Goal: Information Seeking & Learning: Learn about a topic

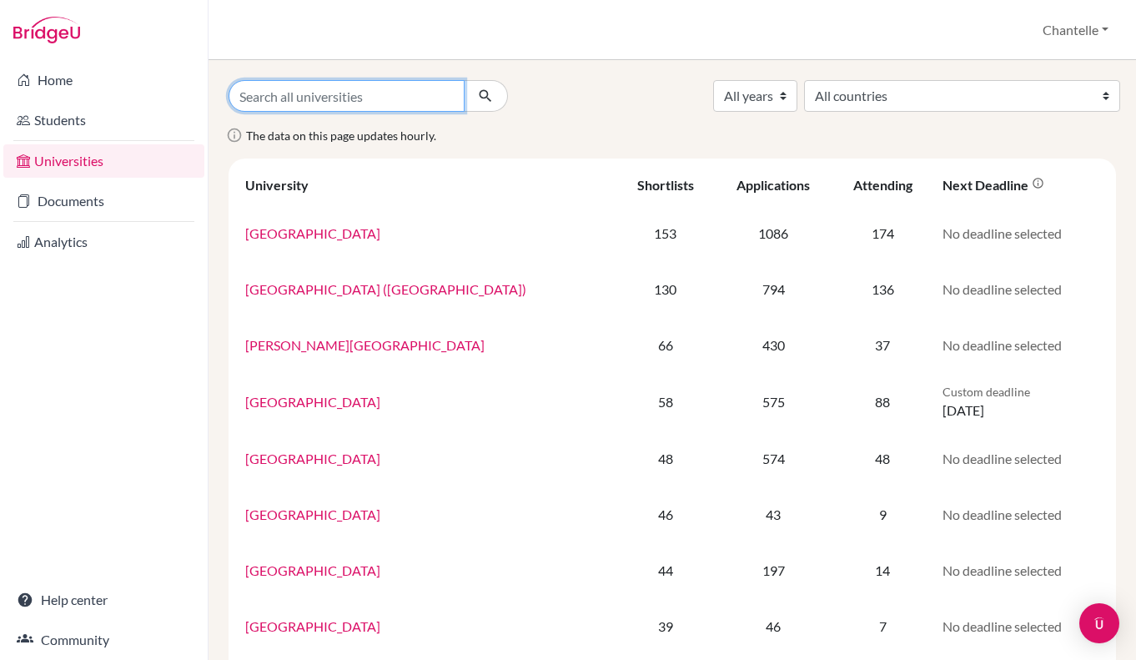
click at [390, 99] on input "Search all universities" at bounding box center [347, 96] width 236 height 32
type input "university of southern california"
click at [464, 80] on button "submit" at bounding box center [486, 96] width 44 height 32
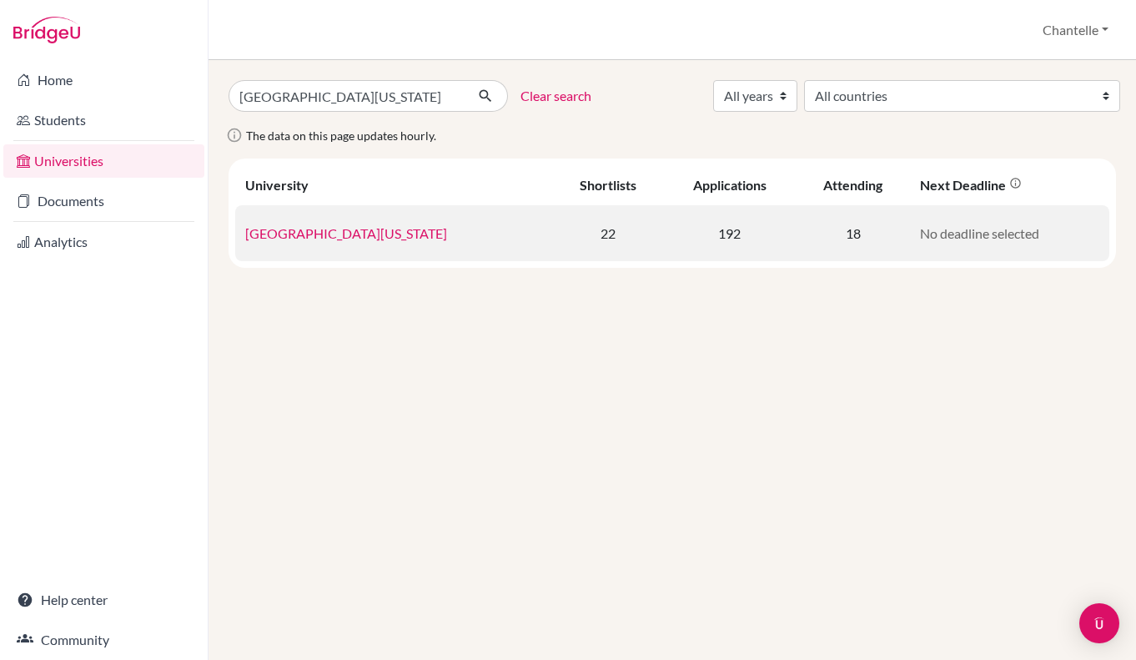
click at [326, 234] on link "[GEOGRAPHIC_DATA][US_STATE]" at bounding box center [346, 233] width 202 height 16
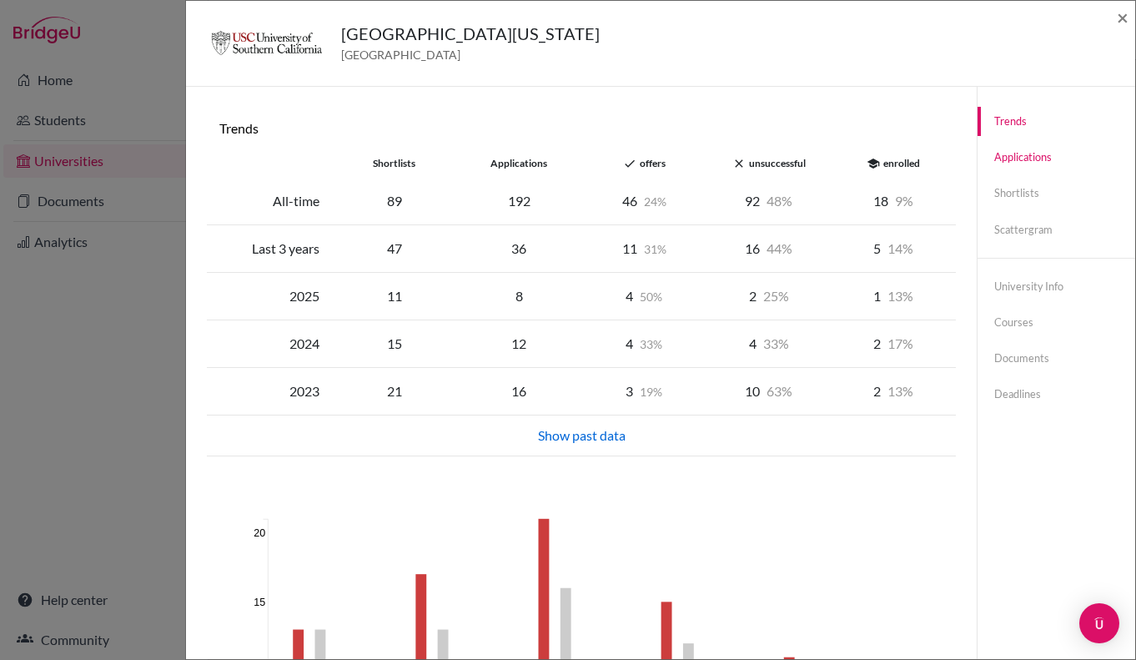
click at [990, 163] on link "Applications" at bounding box center [1057, 157] width 158 height 29
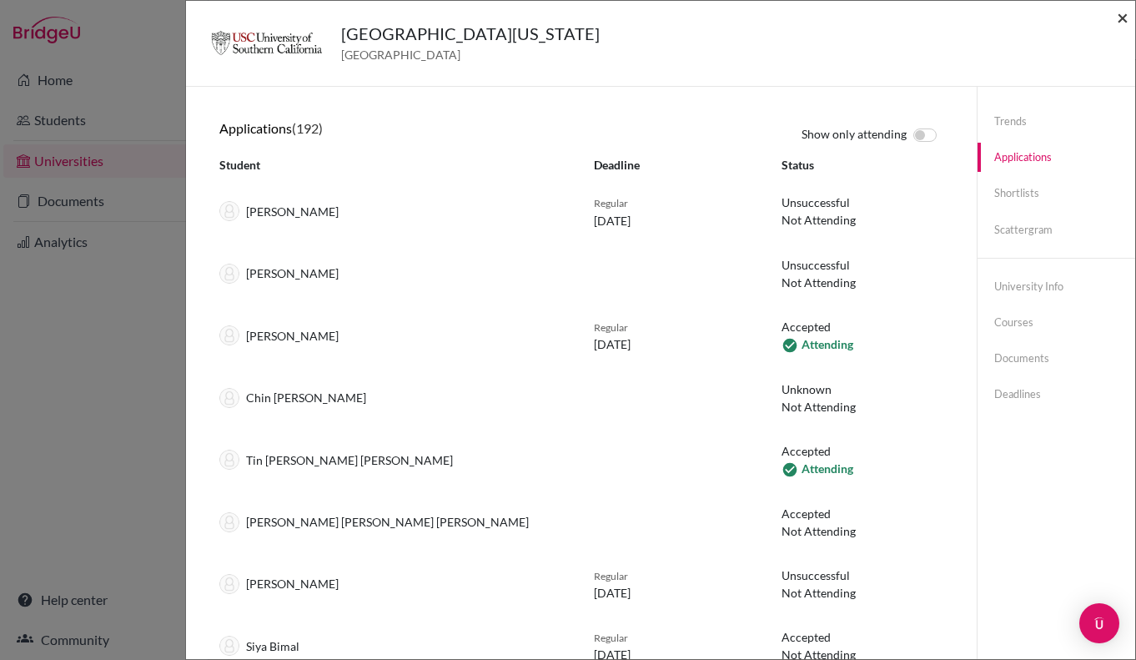
click at [1123, 21] on span "×" at bounding box center [1123, 17] width 12 height 24
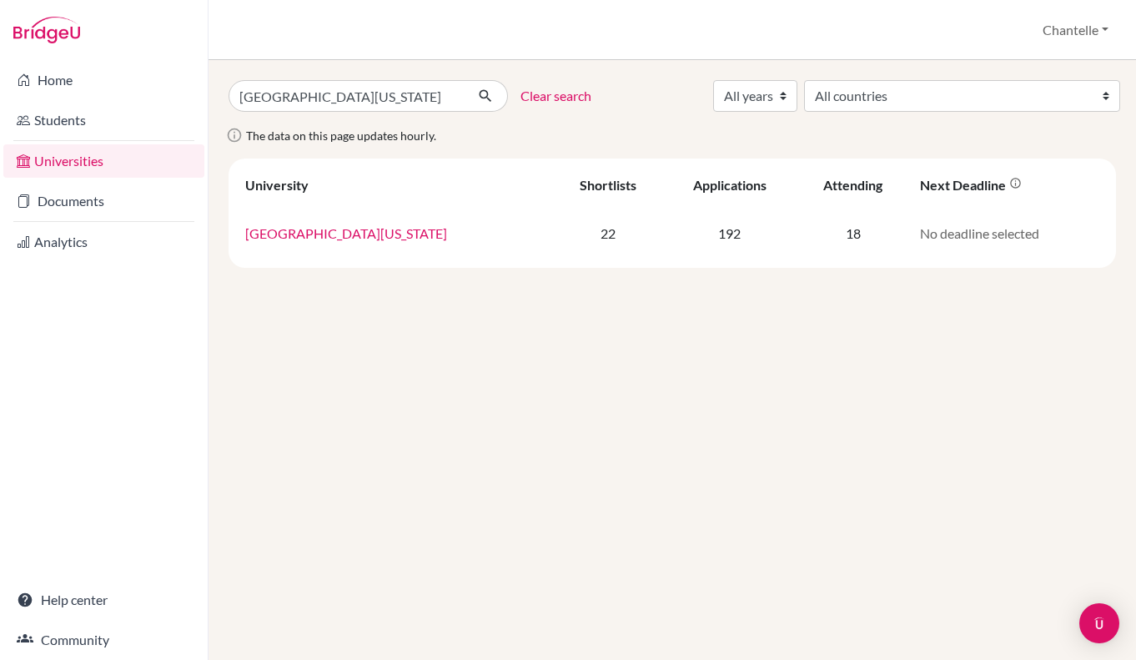
click at [546, 90] on link "Clear search" at bounding box center [556, 96] width 71 height 20
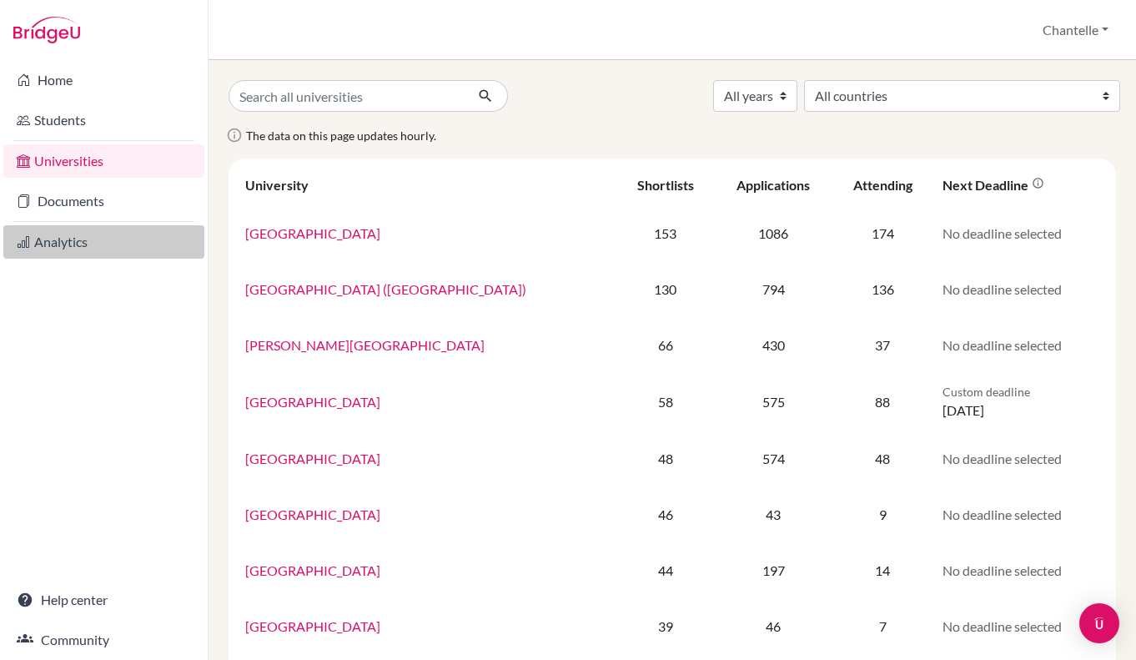
click at [50, 248] on link "Analytics" at bounding box center [103, 241] width 201 height 33
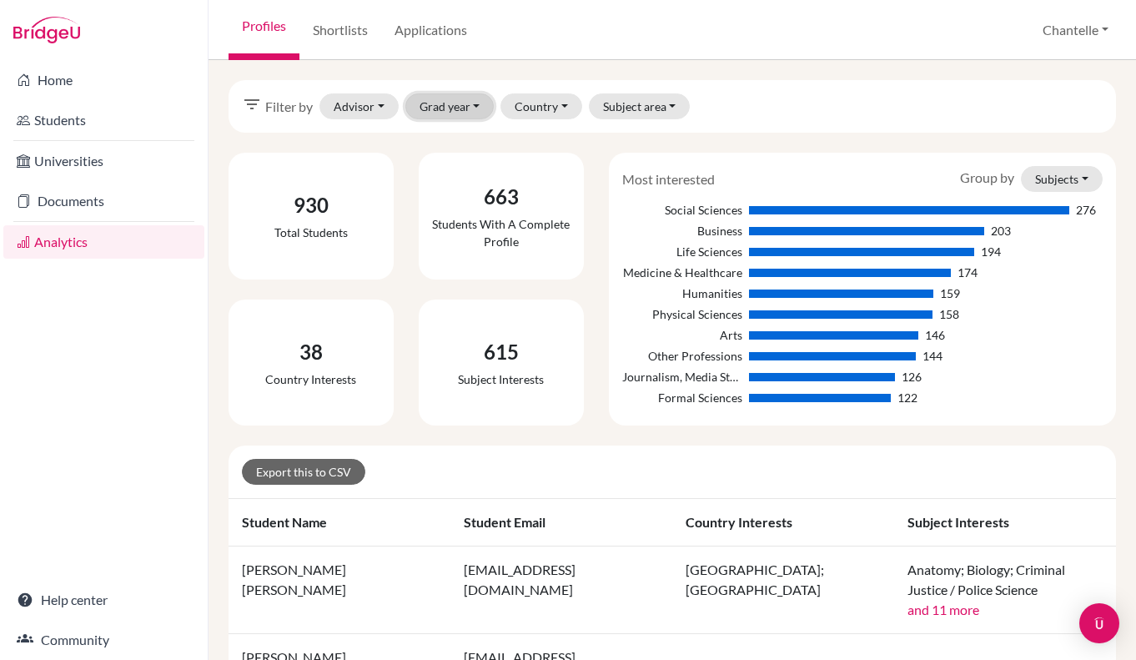
click at [420, 107] on button "Grad year" at bounding box center [449, 106] width 89 height 26
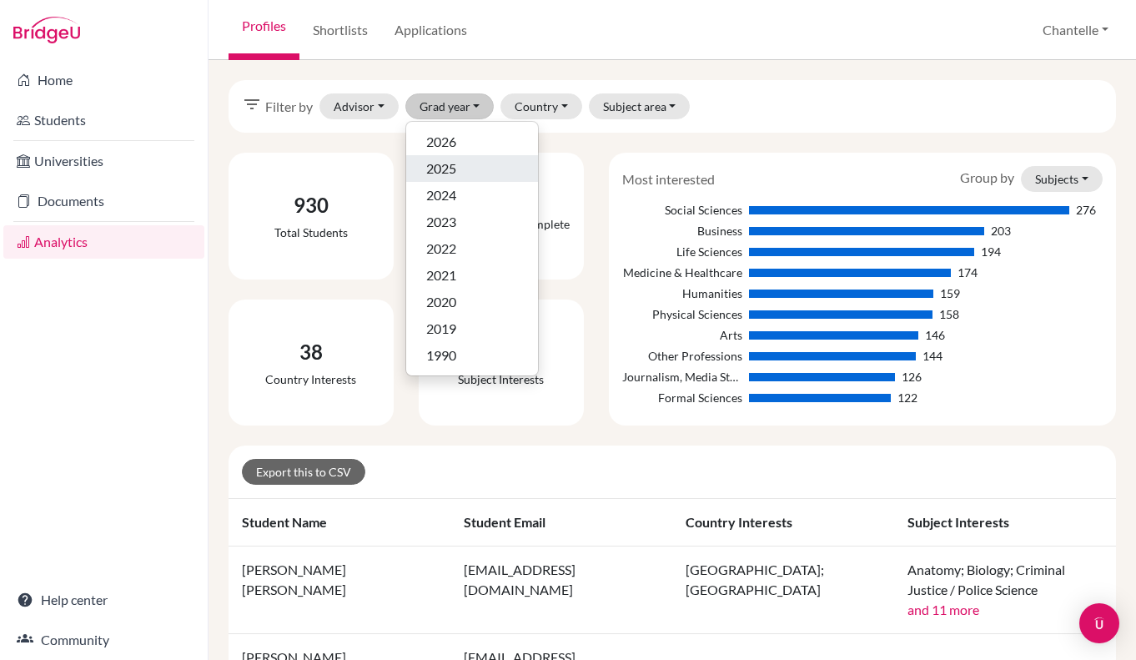
click at [438, 172] on span "2025" at bounding box center [441, 169] width 30 height 20
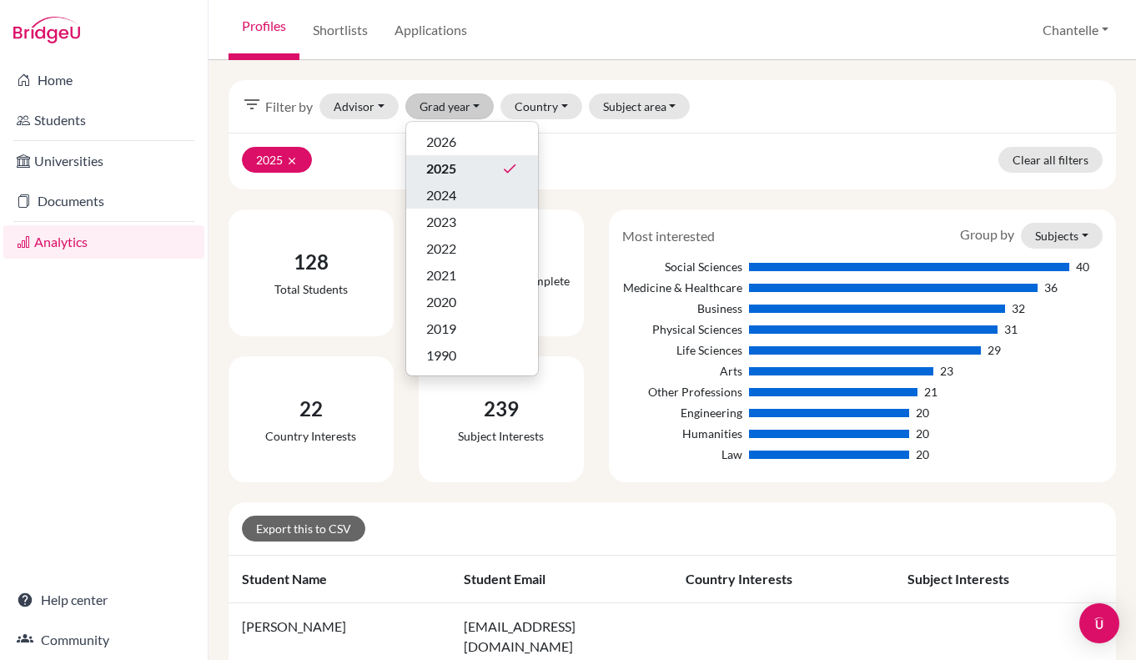
click at [451, 190] on span "2024" at bounding box center [441, 195] width 30 height 20
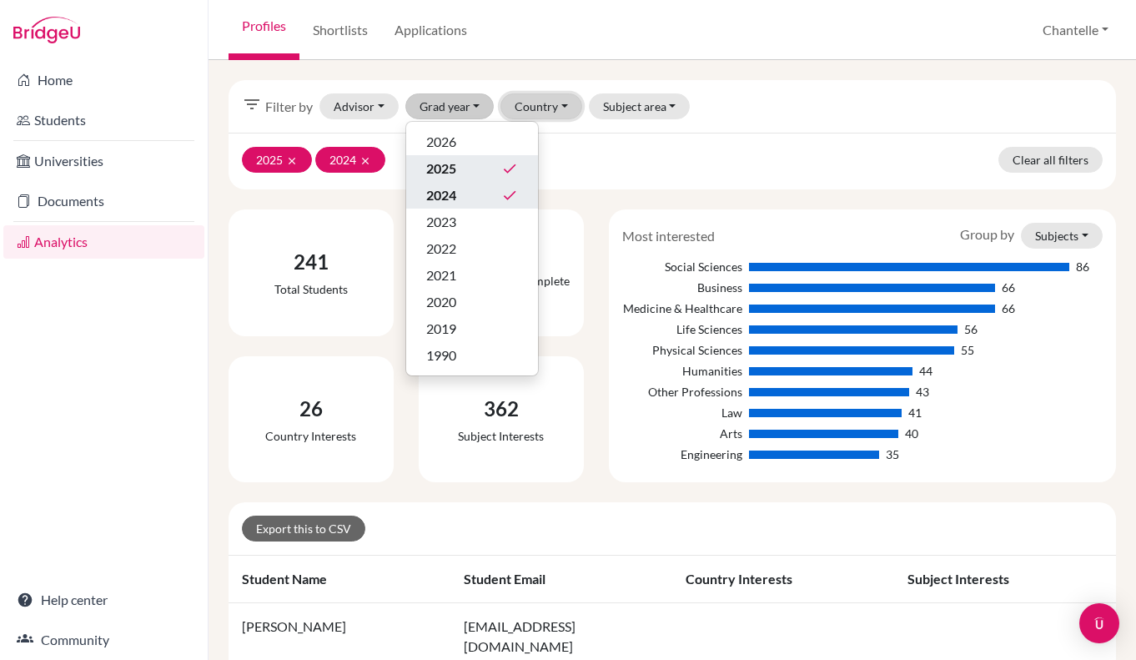
click at [555, 109] on button "Country" at bounding box center [542, 106] width 82 height 26
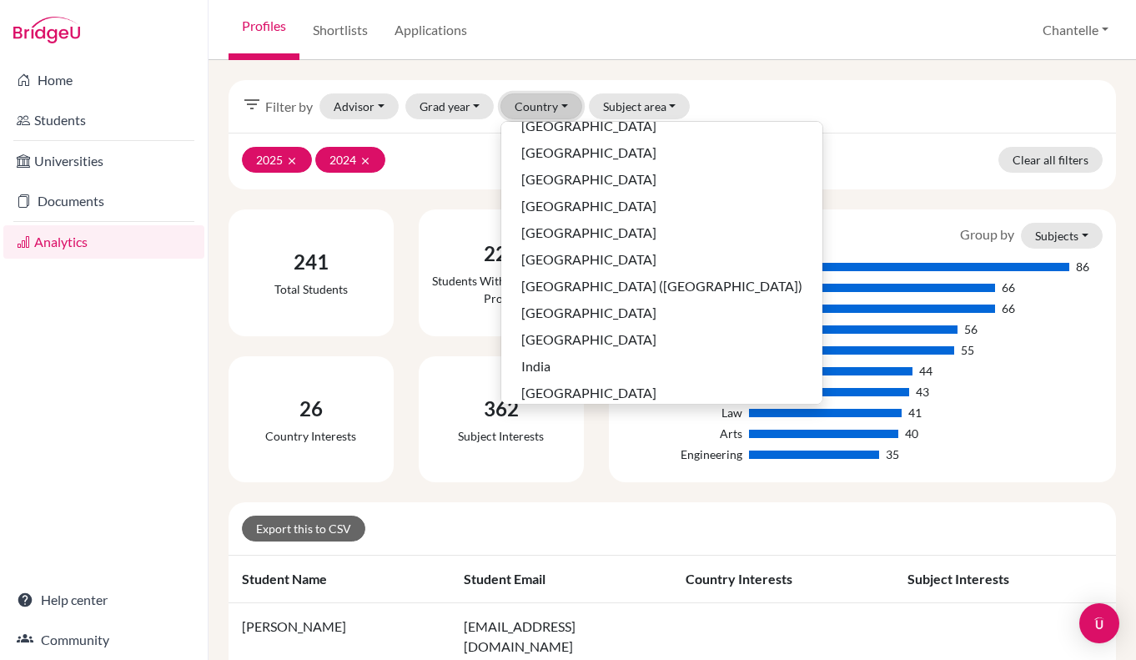
scroll to position [746, 0]
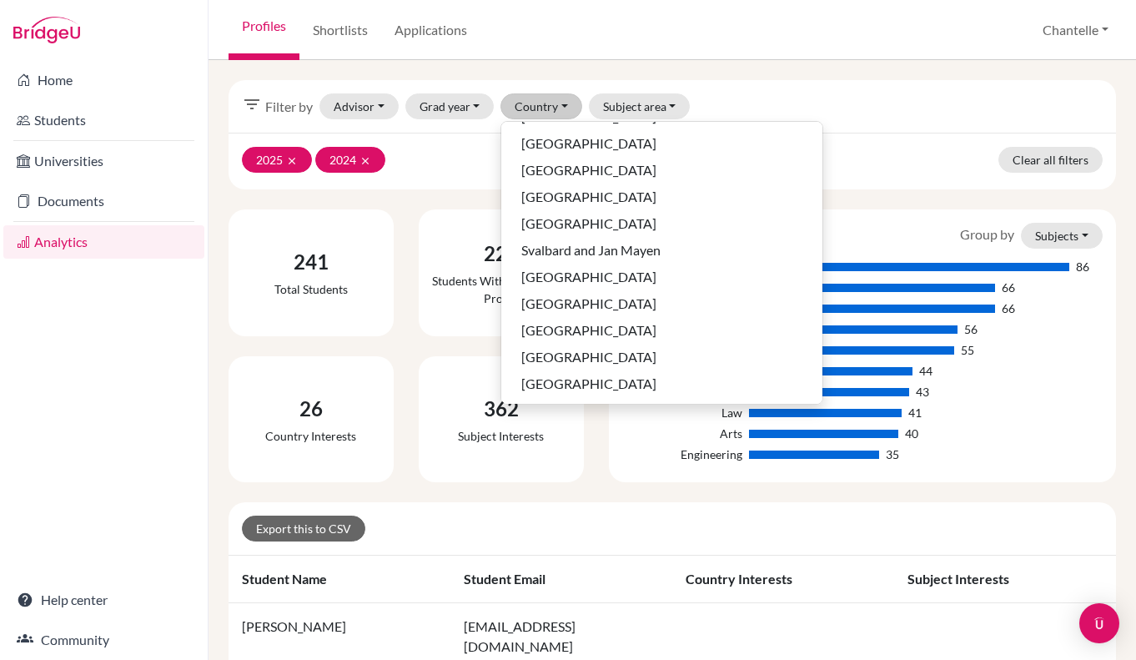
click at [419, 150] on div "2025 clear 2024 clear Clear all filters" at bounding box center [673, 161] width 888 height 57
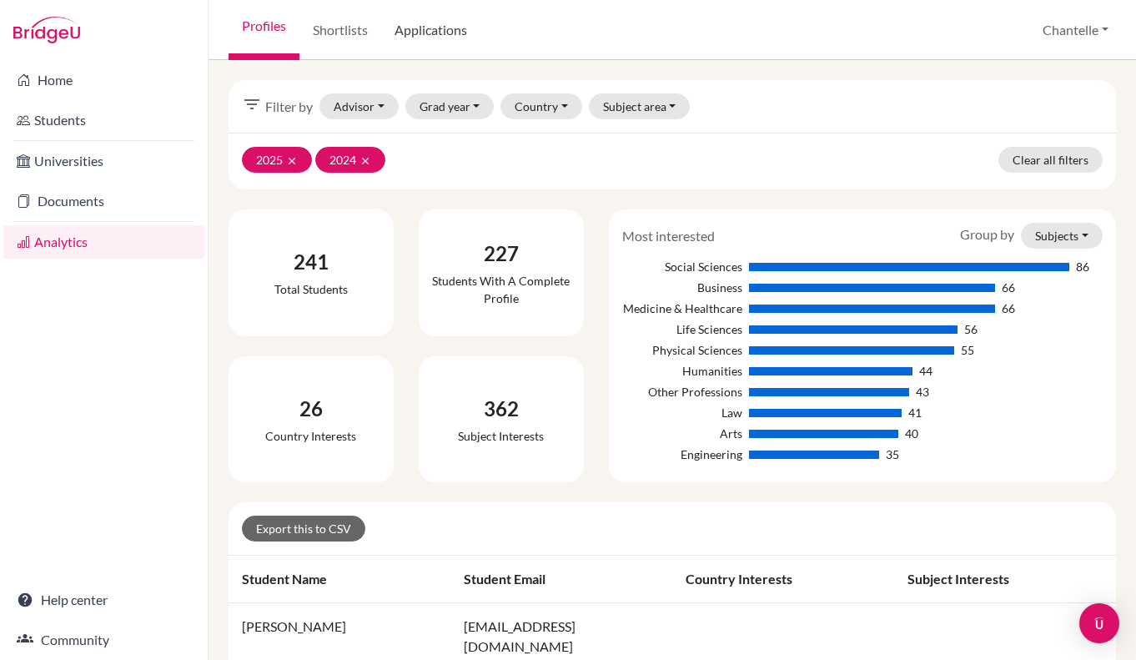
click at [429, 27] on link "Applications" at bounding box center [430, 30] width 99 height 60
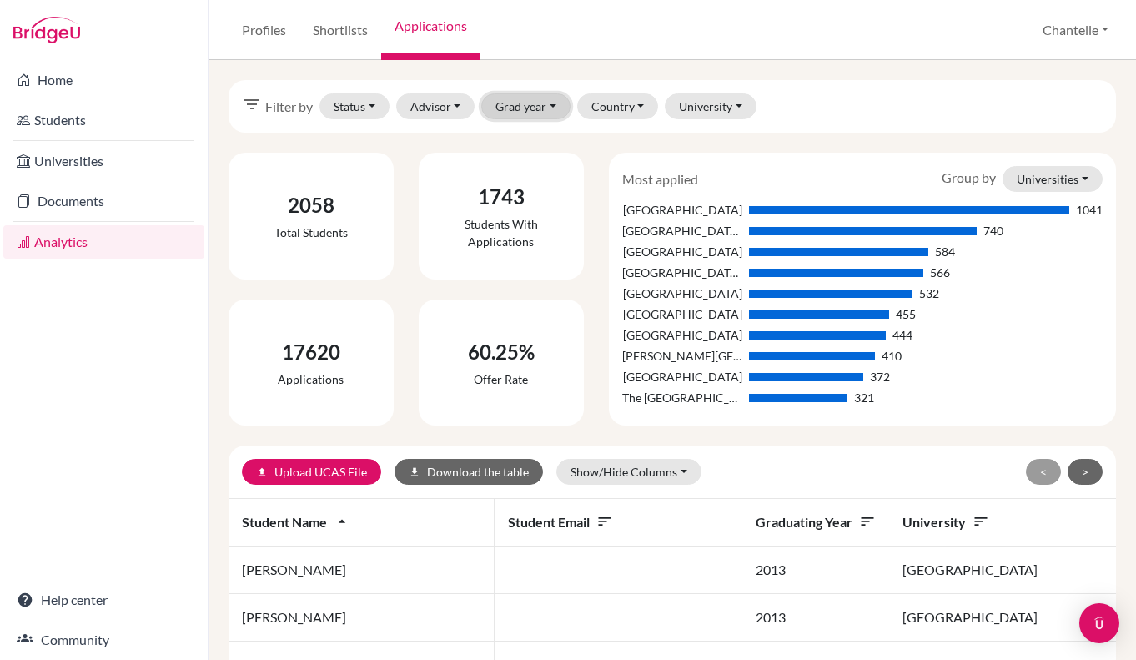
click at [521, 113] on button "Grad year" at bounding box center [525, 106] width 89 height 26
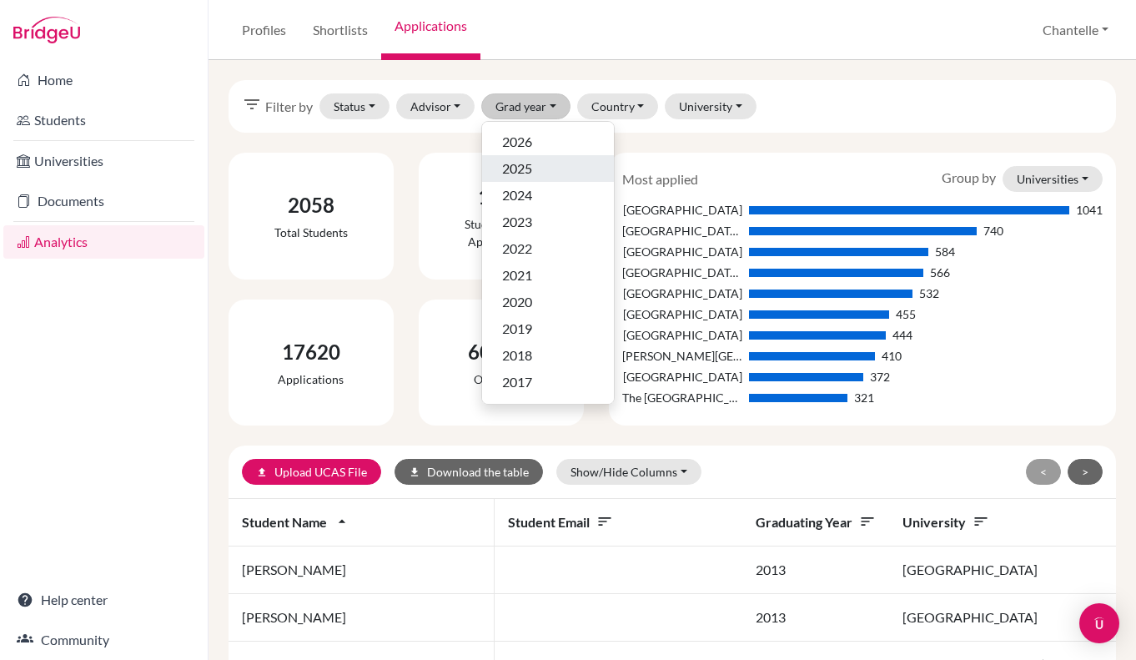
click at [519, 165] on span "2025" at bounding box center [517, 169] width 30 height 20
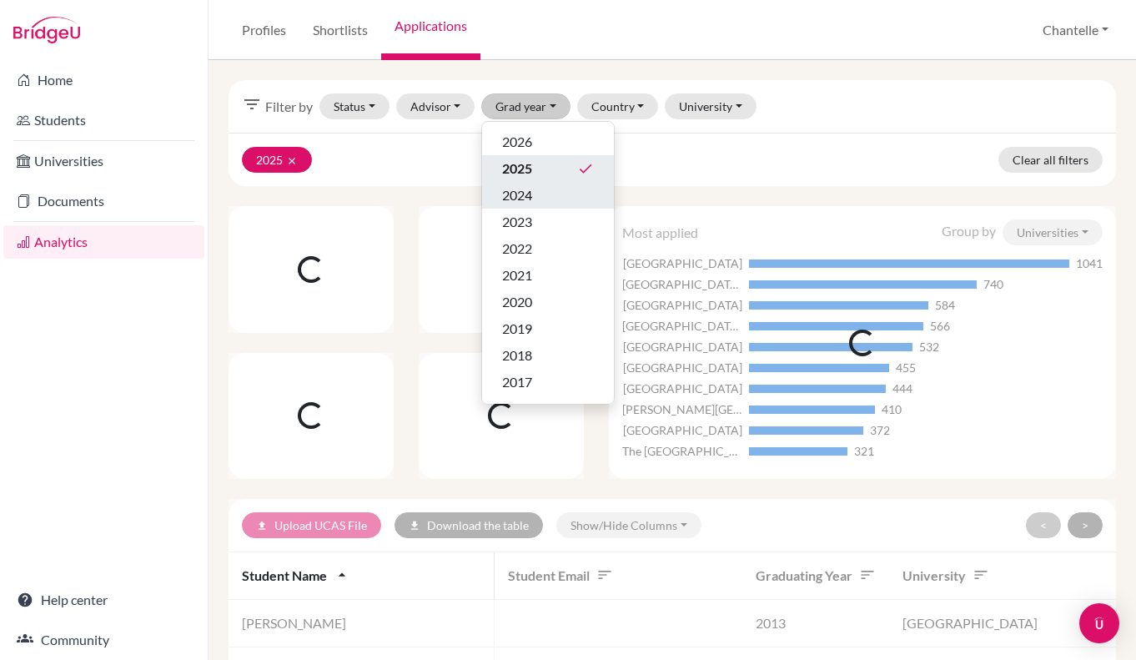
click at [519, 191] on span "2024" at bounding box center [517, 195] width 30 height 20
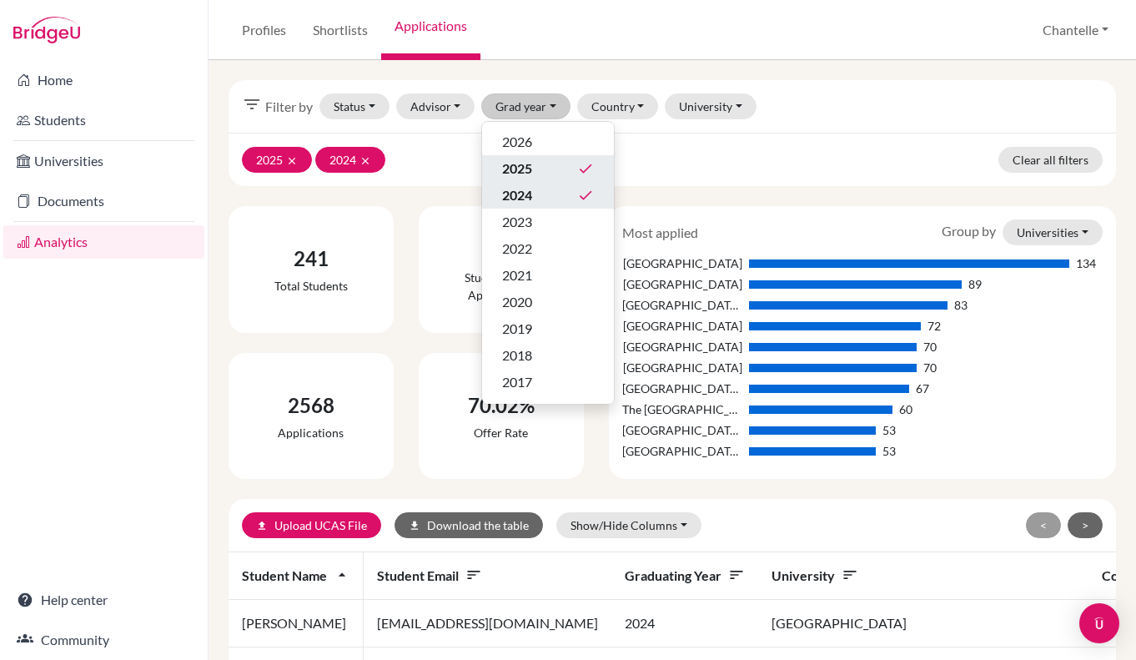
click at [691, 144] on div "2025 clear 2024 clear Clear all filters" at bounding box center [673, 159] width 888 height 53
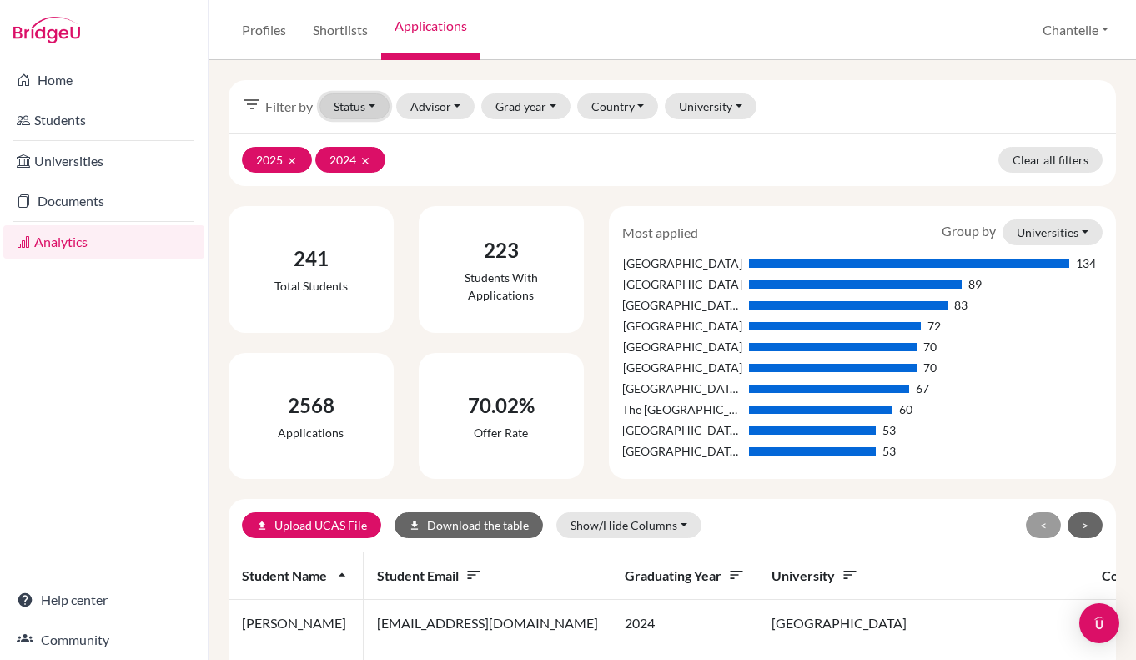
click at [364, 94] on button "Status" at bounding box center [355, 106] width 70 height 26
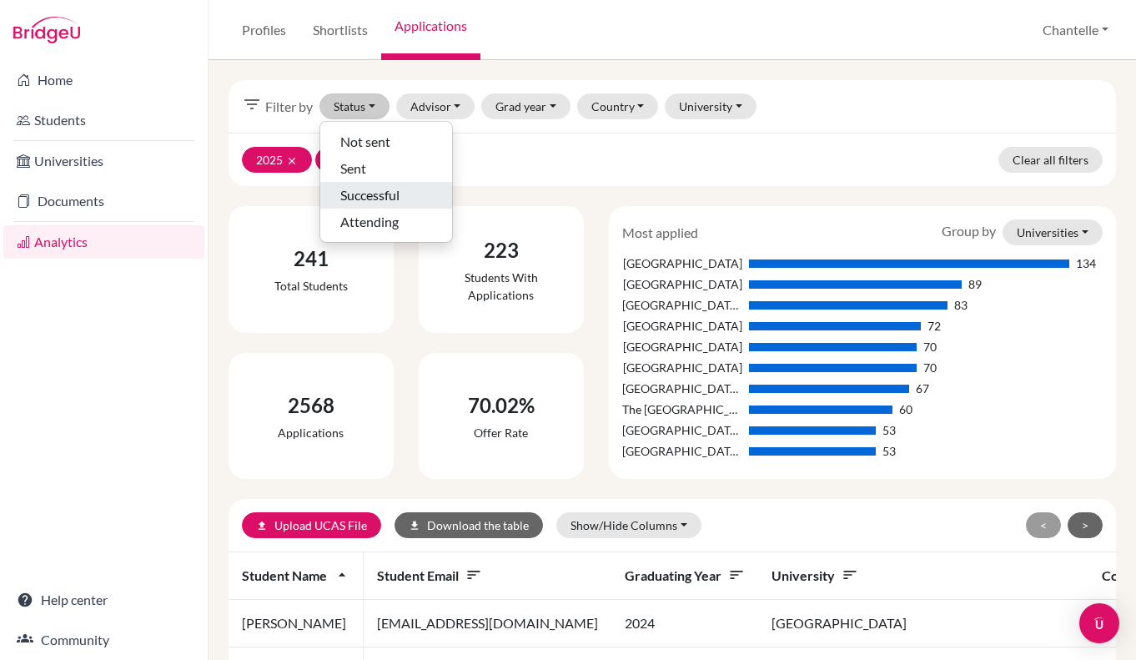
click at [365, 199] on span "Successful" at bounding box center [369, 195] width 59 height 20
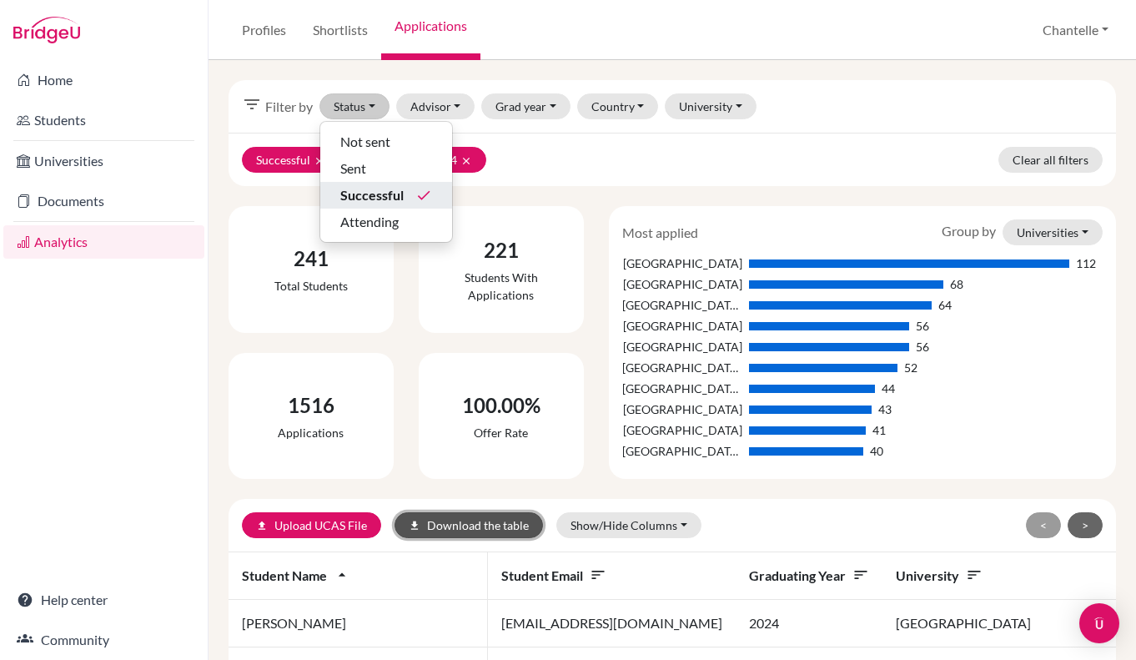
click at [493, 528] on button "download Download the table" at bounding box center [469, 525] width 149 height 26
